Goal: Find specific page/section: Find specific page/section

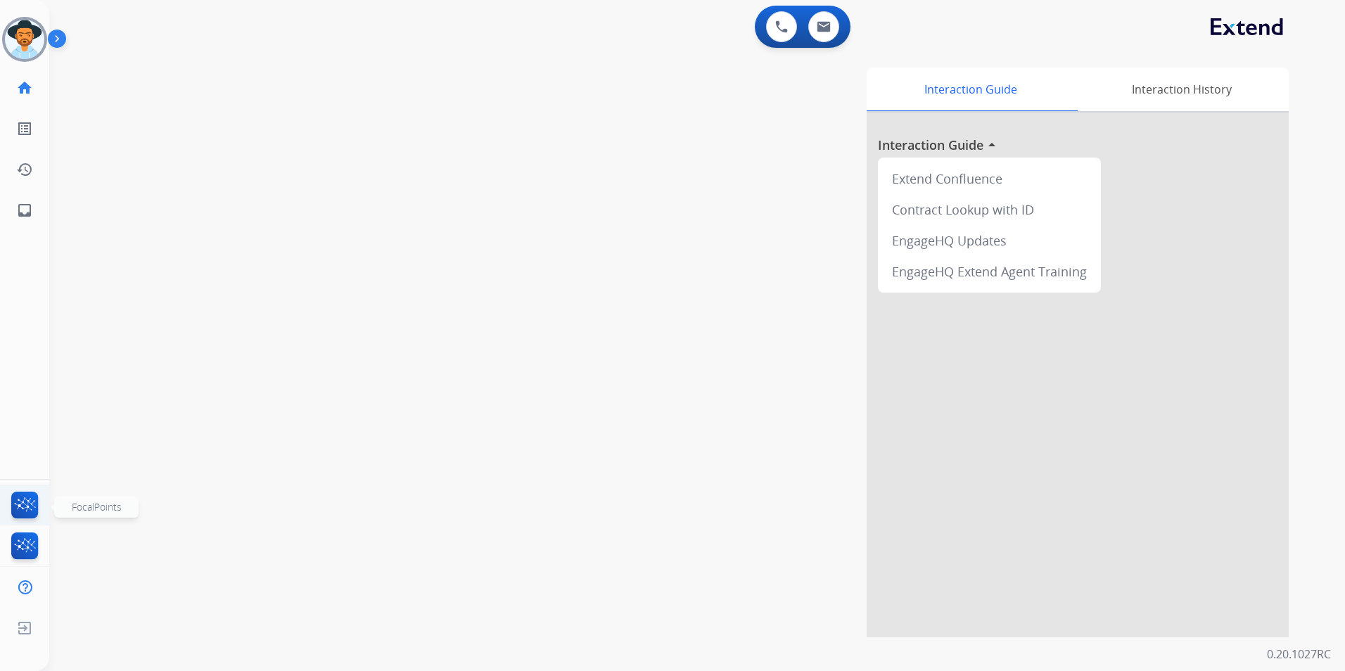
click at [31, 501] on img at bounding box center [24, 508] width 33 height 32
